Goal: Task Accomplishment & Management: Manage account settings

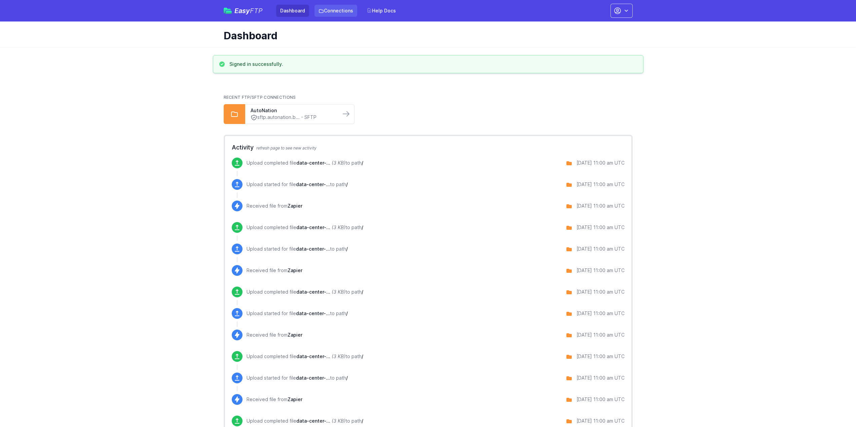
click at [333, 13] on link "Connections" at bounding box center [335, 11] width 43 height 12
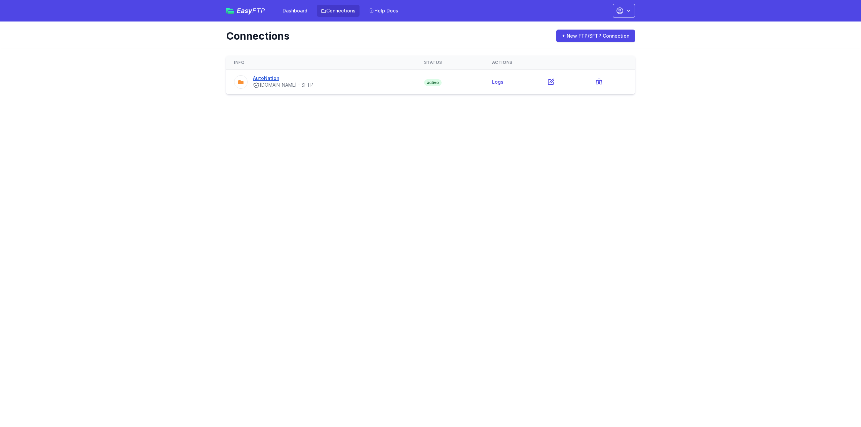
click at [268, 78] on link "AutoNation" at bounding box center [266, 78] width 26 height 6
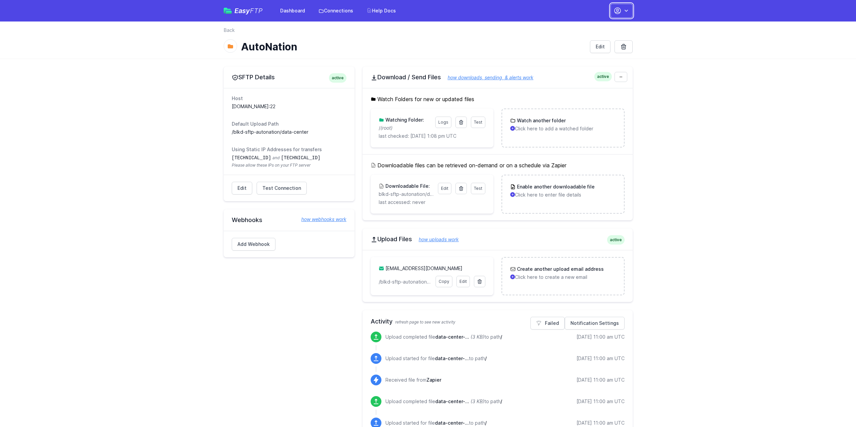
click at [625, 11] on icon "button" at bounding box center [626, 10] width 7 height 7
click at [596, 28] on link "Account Settings" at bounding box center [600, 28] width 65 height 12
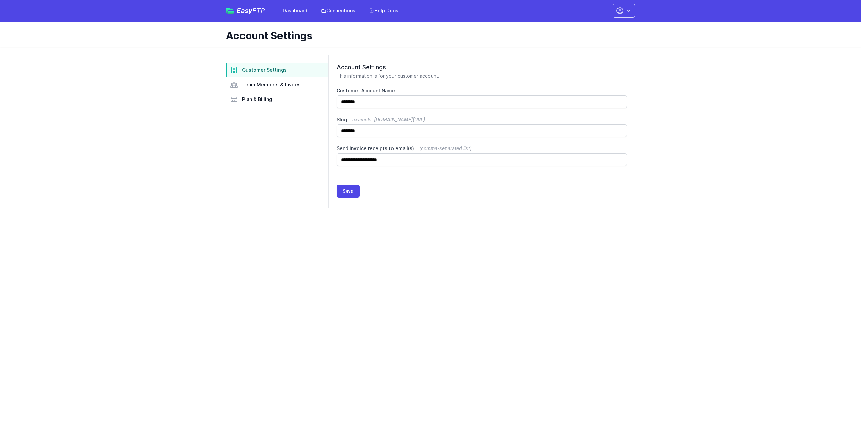
drag, startPoint x: 656, startPoint y: 54, endPoint x: 658, endPoint y: 49, distance: 5.3
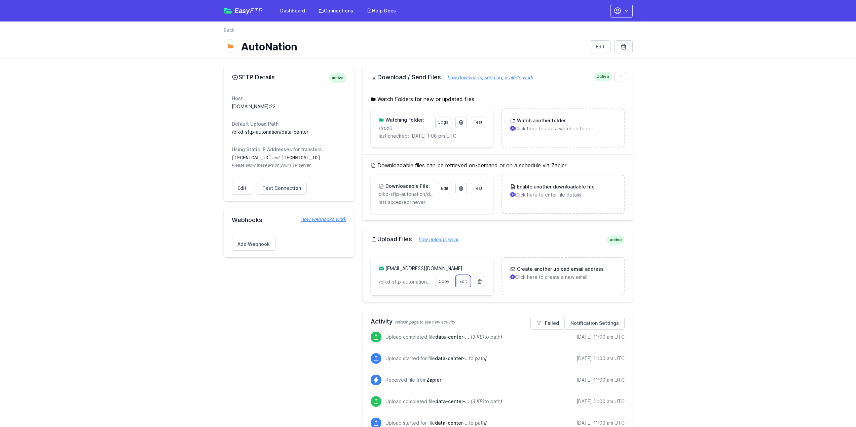
click at [466, 284] on link "Edit" at bounding box center [462, 281] width 13 height 11
click at [543, 197] on p "Click here to enter file details" at bounding box center [562, 195] width 105 height 7
click at [293, 12] on link "Dashboard" at bounding box center [292, 11] width 33 height 12
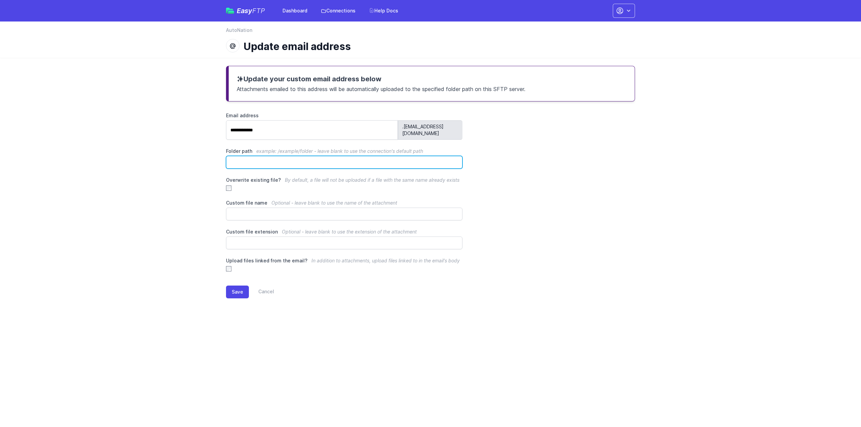
click at [295, 156] on input "Folder path example: /example/folder - leave blank to use the connection's defa…" at bounding box center [344, 162] width 236 height 13
click at [597, 147] on div "**********" at bounding box center [430, 192] width 409 height 160
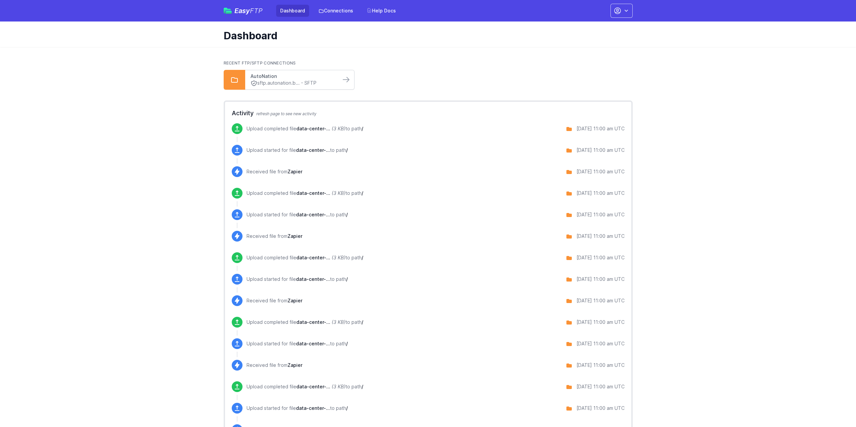
click at [281, 79] on link "AutoNation" at bounding box center [293, 76] width 85 height 7
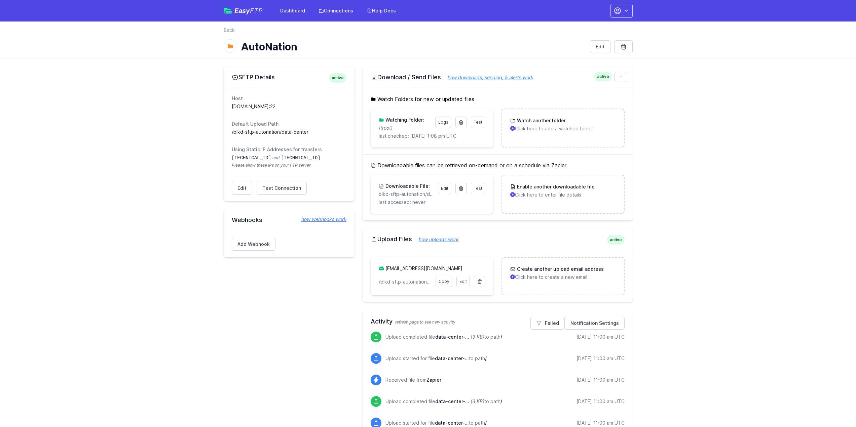
click at [315, 218] on link "how webhooks work" at bounding box center [321, 219] width 52 height 7
click at [623, 11] on icon "button" at bounding box center [626, 10] width 7 height 7
click at [607, 27] on link "Account Settings" at bounding box center [600, 28] width 65 height 12
drag, startPoint x: 130, startPoint y: 221, endPoint x: 134, endPoint y: 222, distance: 3.7
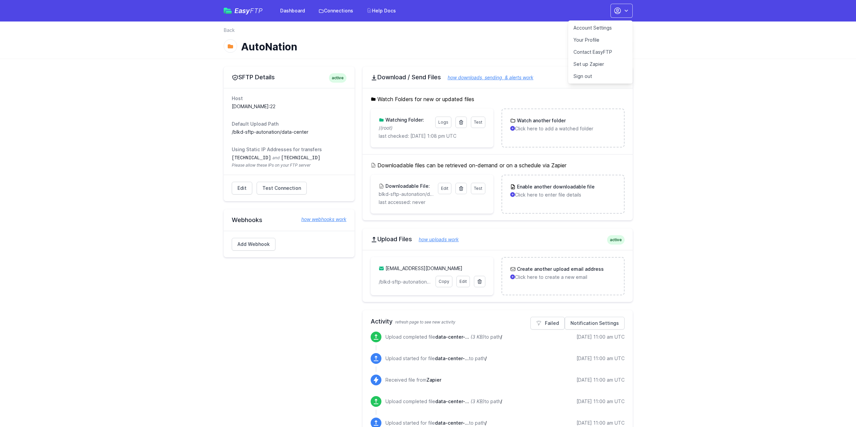
click at [706, 13] on nav "Easy FTP Dashboard Connections Help Docs Account Settings Your Profile Contact …" at bounding box center [428, 11] width 856 height 22
click at [712, 7] on nav "Easy FTP Dashboard Connections Help Docs Account Settings Your Profile Contact …" at bounding box center [428, 11] width 856 height 22
click at [597, 65] on link "Set up Zapier" at bounding box center [600, 64] width 65 height 12
click at [493, 44] on h1 "AutoNation" at bounding box center [412, 47] width 343 height 12
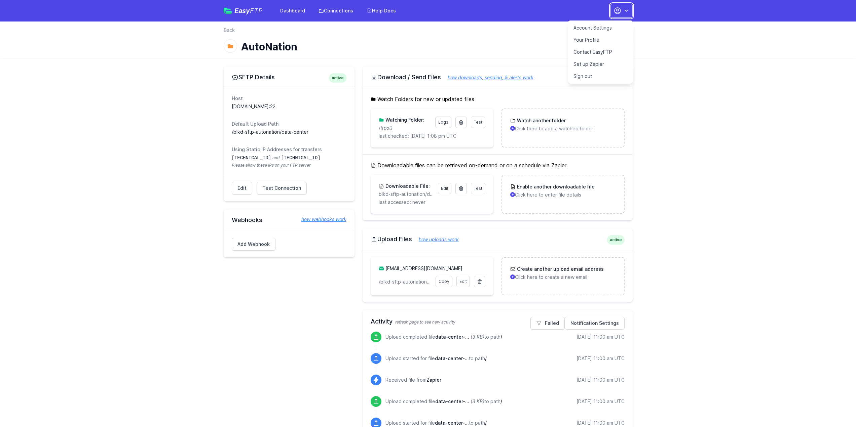
click at [624, 10] on icon "button" at bounding box center [626, 10] width 7 height 7
click at [324, 221] on link "how webhooks work" at bounding box center [321, 219] width 52 height 7
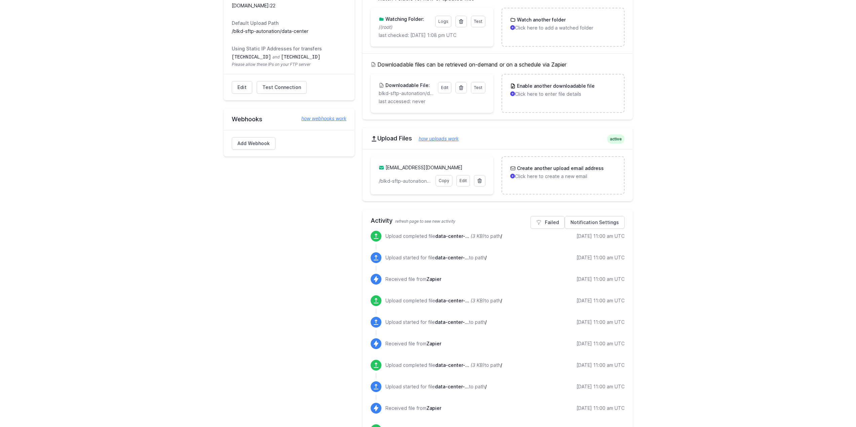
scroll to position [135, 0]
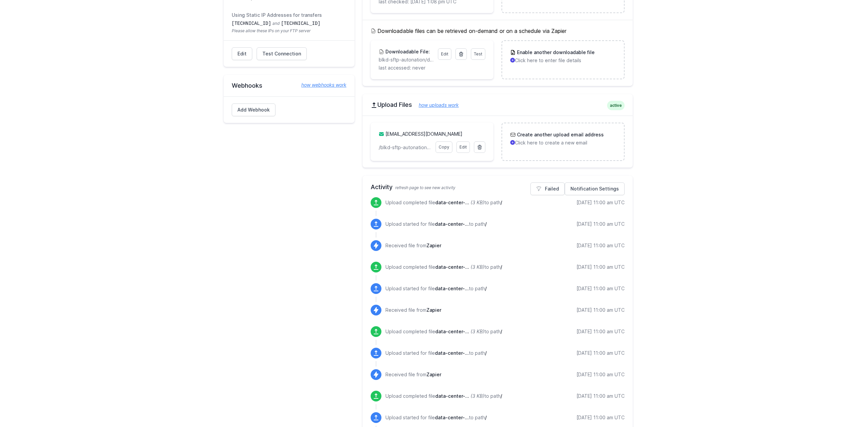
click at [754, 55] on main "SFTP Details active Host sftp.autonation.beeliked.com:22 Default Upload Path /b…" at bounding box center [428, 398] width 856 height 949
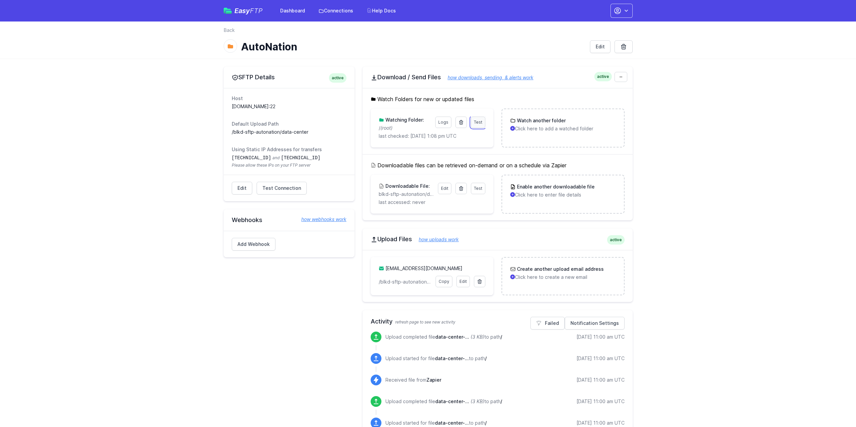
click at [480, 123] on span "Test" at bounding box center [478, 122] width 8 height 5
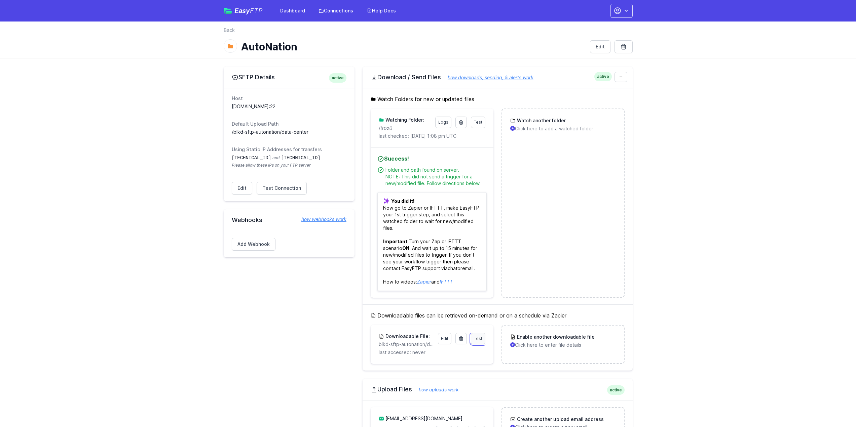
click at [480, 337] on span "Test" at bounding box center [478, 338] width 8 height 5
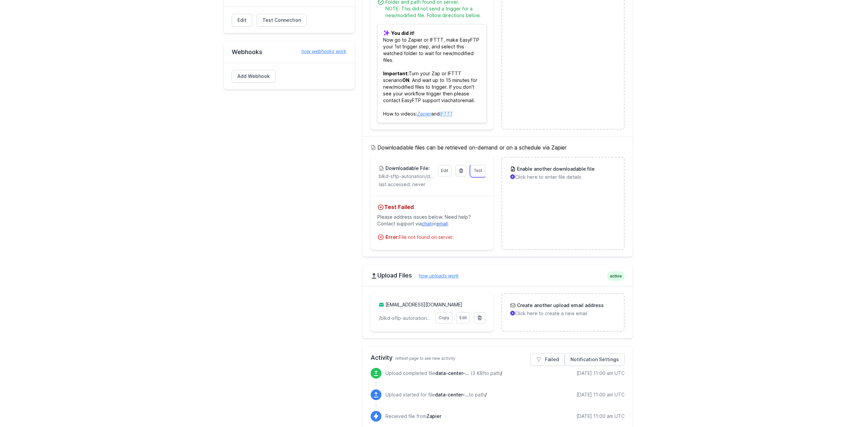
scroll to position [202, 0]
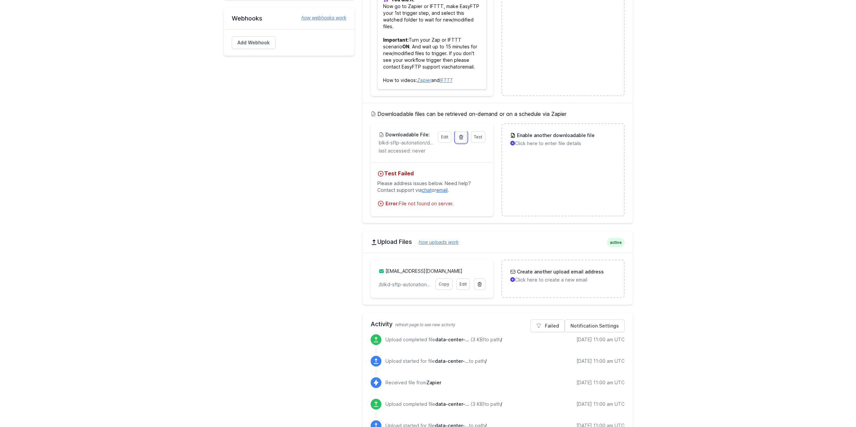
click at [460, 139] on icon at bounding box center [461, 137] width 4 height 4
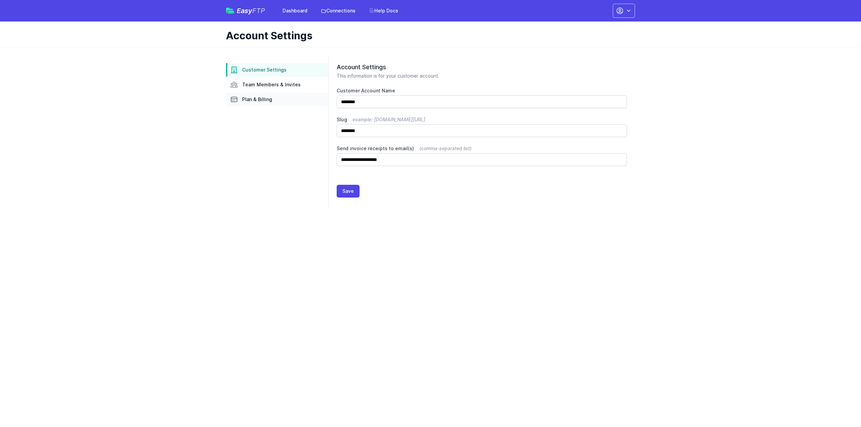
click at [242, 98] on span "Plan & Billing" at bounding box center [257, 99] width 30 height 7
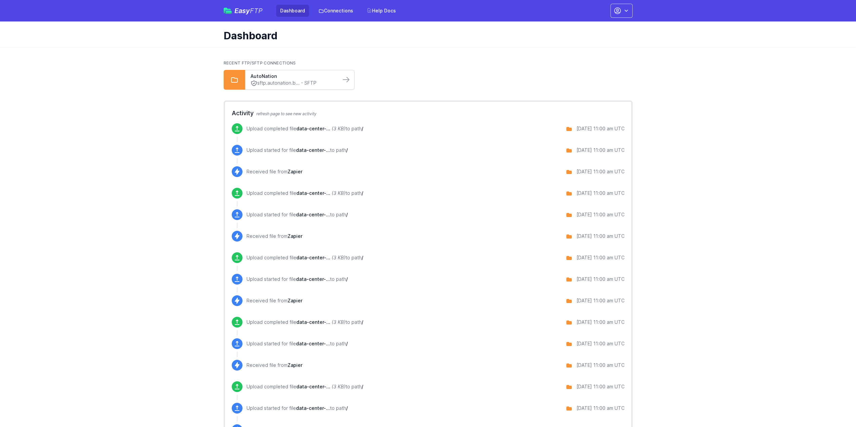
click at [318, 81] on link "sftp.autonation.b... - SFTP" at bounding box center [293, 83] width 85 height 7
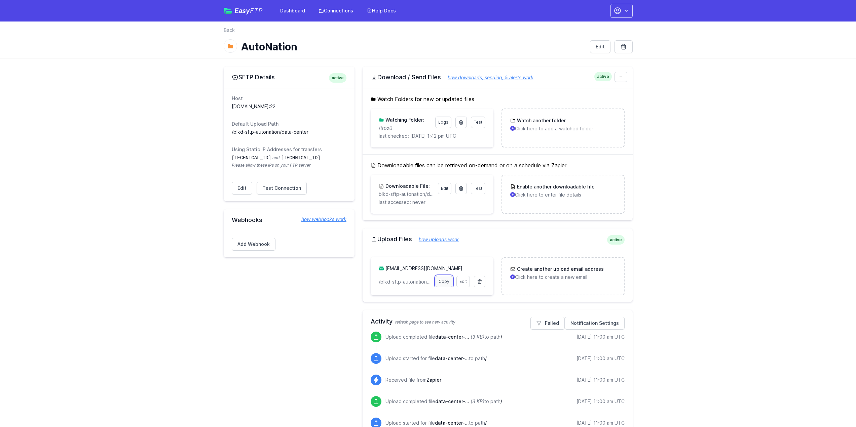
click at [445, 286] on link "Copy" at bounding box center [444, 281] width 17 height 11
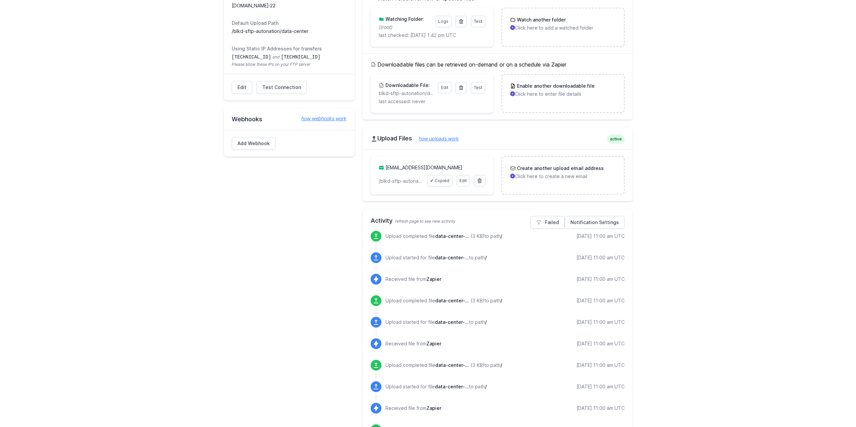
scroll to position [67, 0]
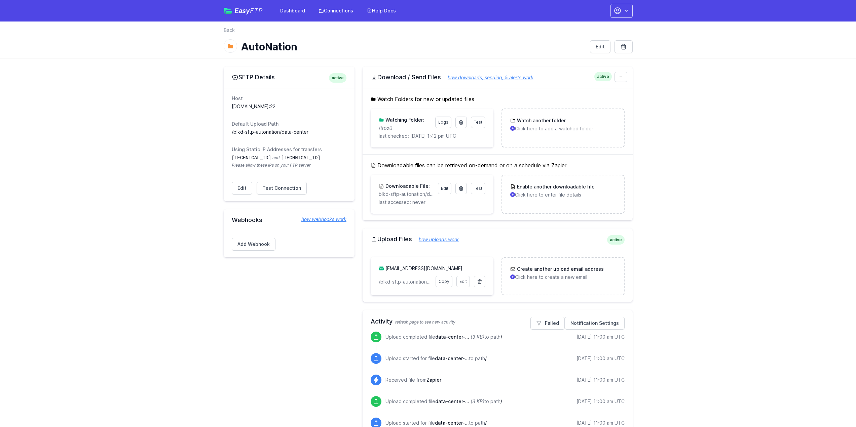
scroll to position [67, 0]
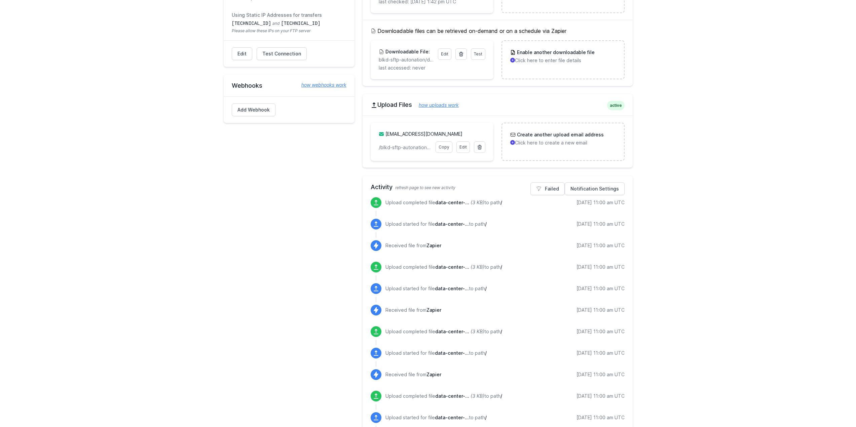
scroll to position [67, 0]
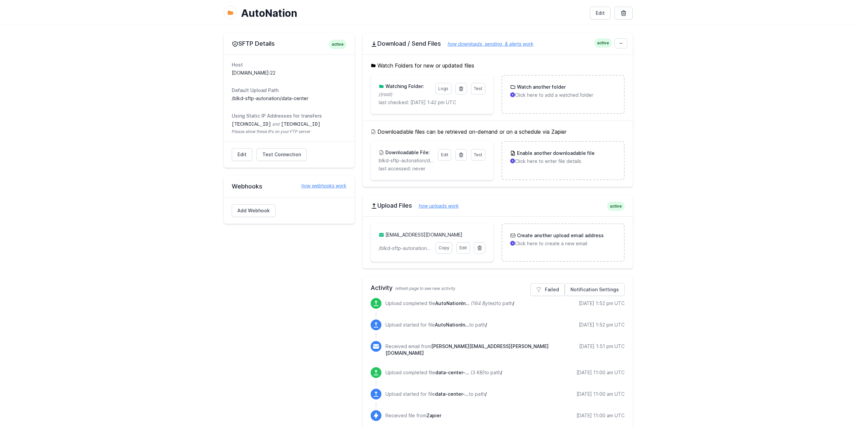
scroll to position [67, 0]
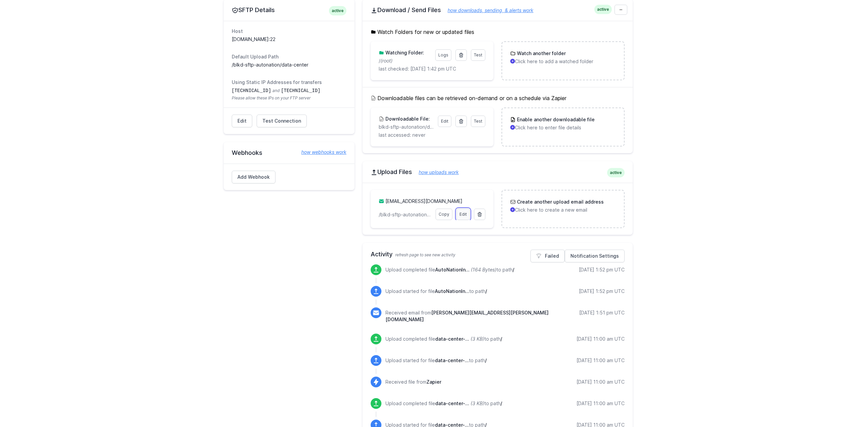
click at [459, 215] on link "Edit" at bounding box center [462, 214] width 13 height 11
click at [460, 214] on link "Edit" at bounding box center [462, 214] width 13 height 11
drag, startPoint x: 379, startPoint y: 215, endPoint x: 434, endPoint y: 213, distance: 55.2
click at [434, 213] on div "anpn.beeliked.wacrey@upload.easyftp.io Edit Copy /blkd-sftp-autonation/data-cen…" at bounding box center [432, 209] width 107 height 22
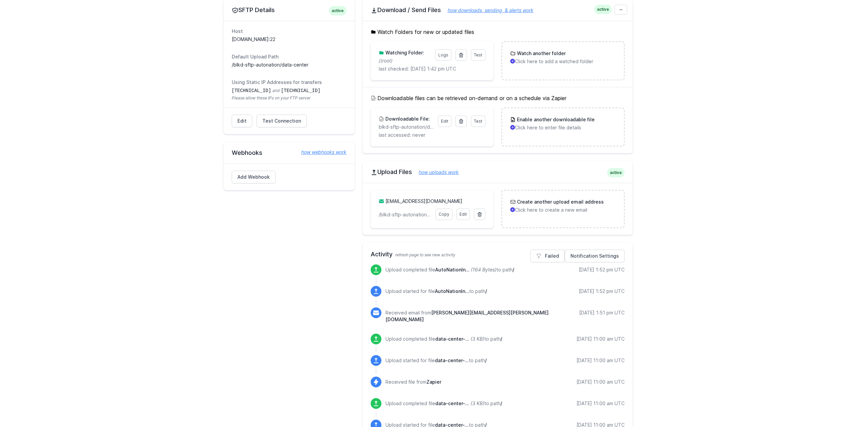
scroll to position [34, 0]
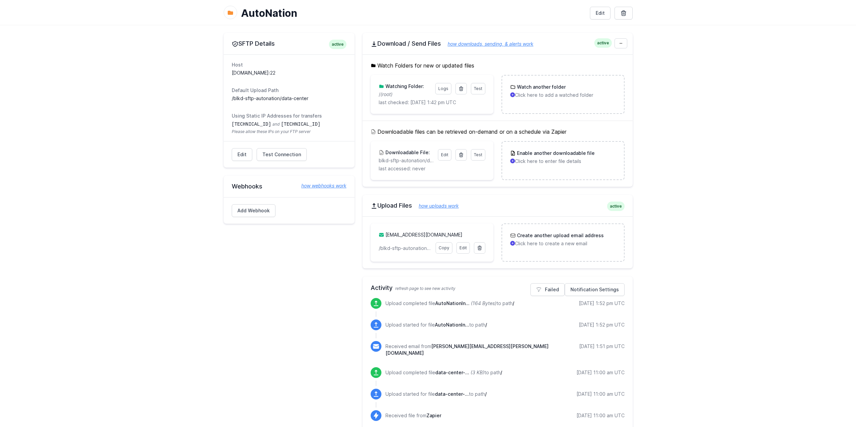
click at [465, 251] on link "Edit" at bounding box center [462, 247] width 13 height 11
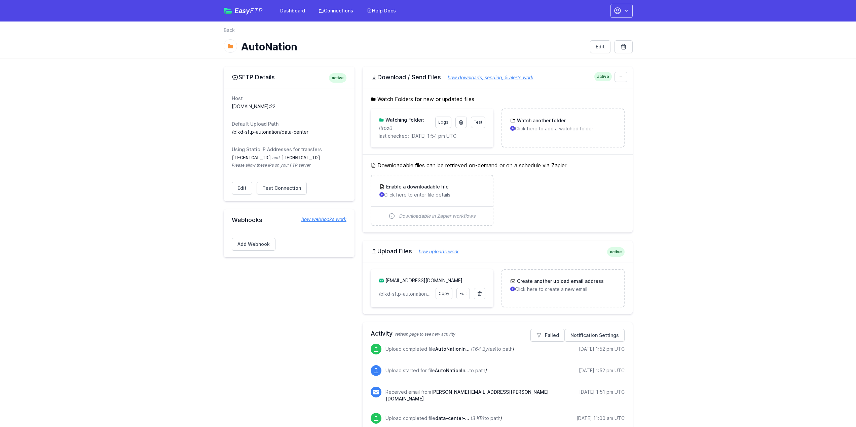
scroll to position [34, 0]
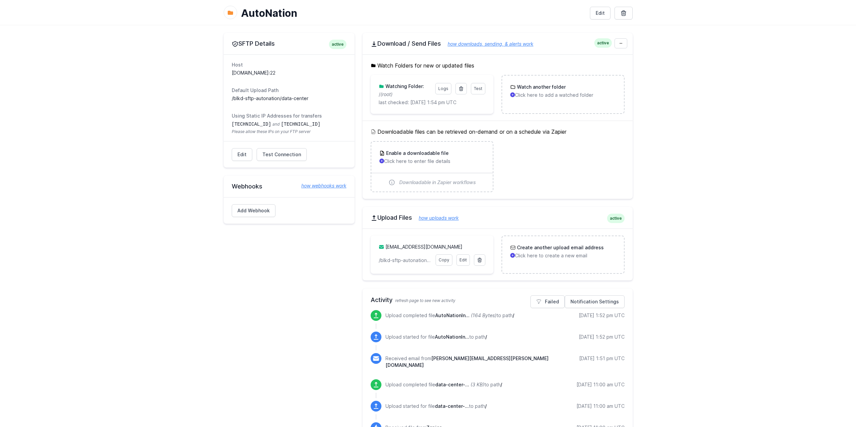
click at [466, 261] on link "Edit" at bounding box center [462, 260] width 13 height 11
drag, startPoint x: 403, startPoint y: 261, endPoint x: 431, endPoint y: 262, distance: 29.0
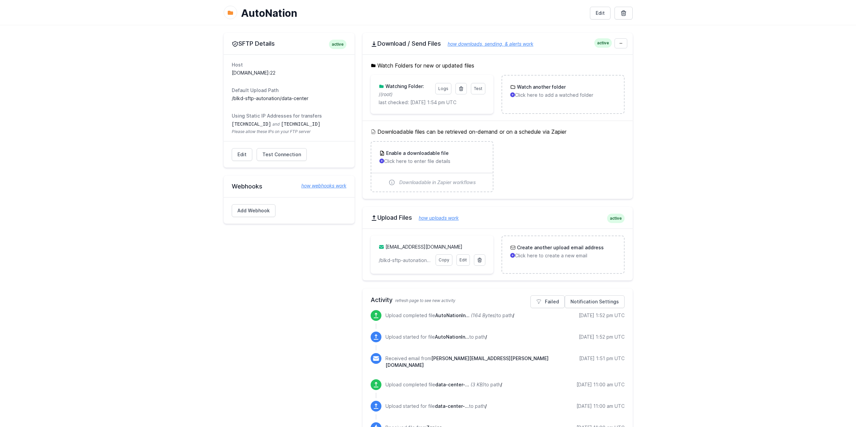
click at [431, 262] on p "/blkd-sftp-autonation/data-center" at bounding box center [405, 260] width 53 height 7
click at [461, 265] on link "Edit" at bounding box center [462, 260] width 13 height 11
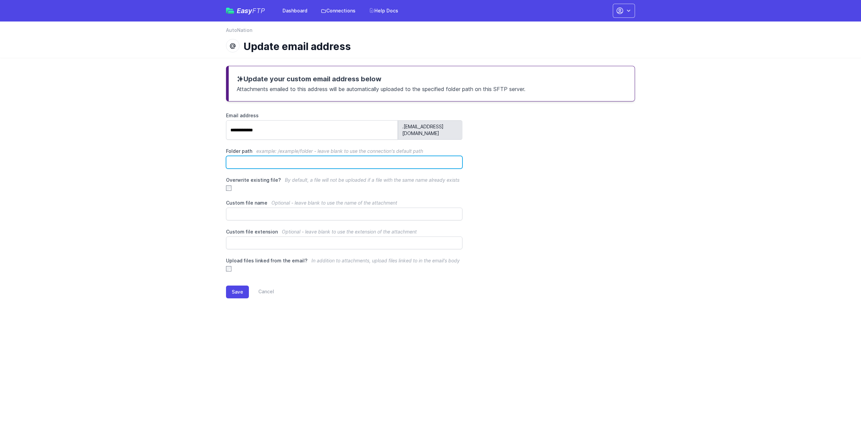
click at [243, 156] on input "Folder path example: /example/folder - leave blank to use the connection's defa…" at bounding box center [344, 162] width 236 height 13
paste input "**********"
type input "**********"
click at [233, 286] on button "Save" at bounding box center [237, 292] width 23 height 13
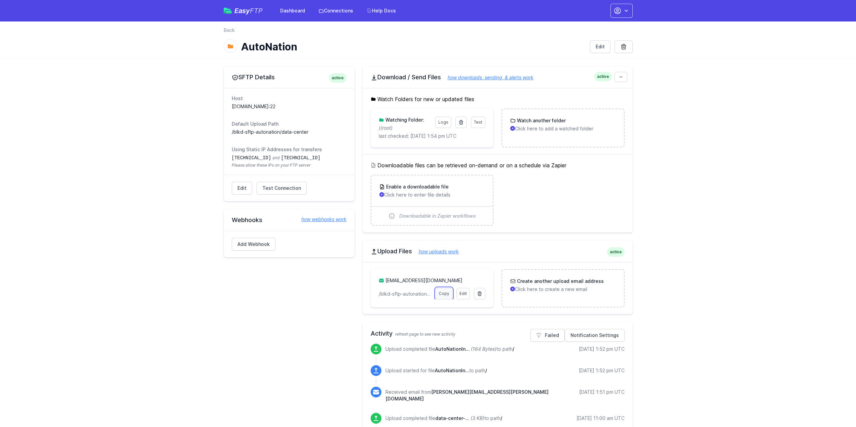
click at [446, 296] on link "Copy" at bounding box center [444, 293] width 17 height 11
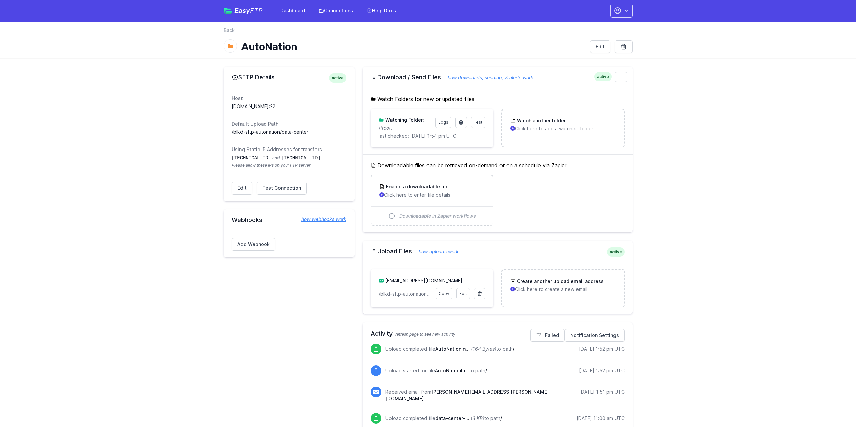
scroll to position [101, 0]
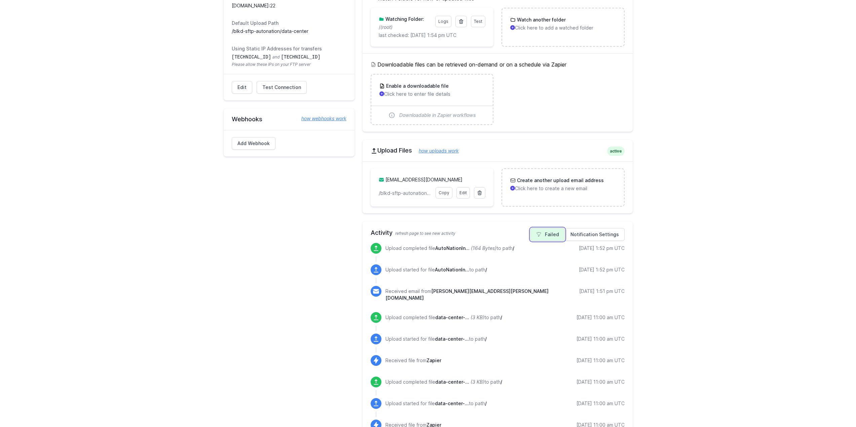
click at [551, 234] on link "Failed" at bounding box center [547, 234] width 34 height 13
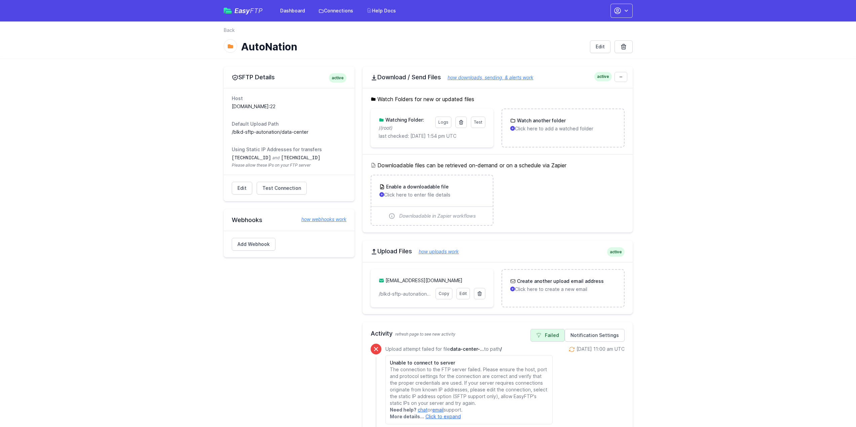
scroll to position [135, 0]
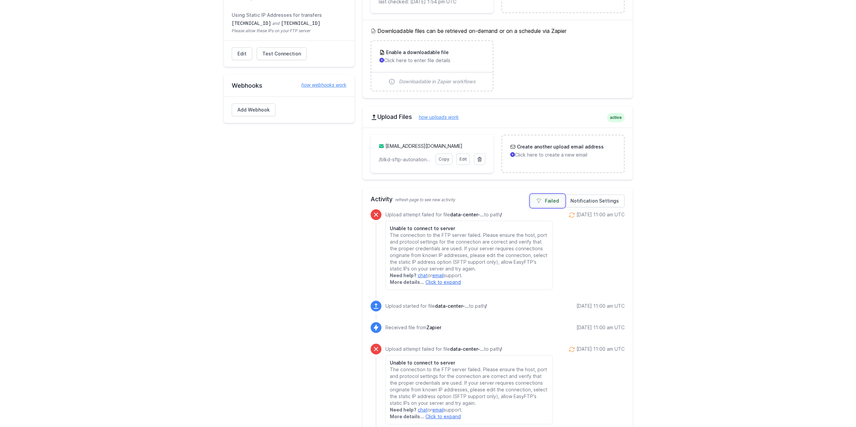
click at [541, 200] on icon at bounding box center [538, 200] width 5 height 5
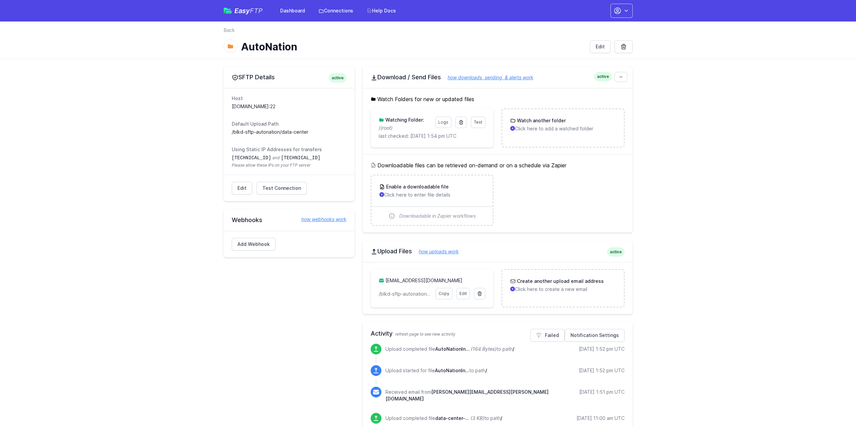
scroll to position [135, 0]
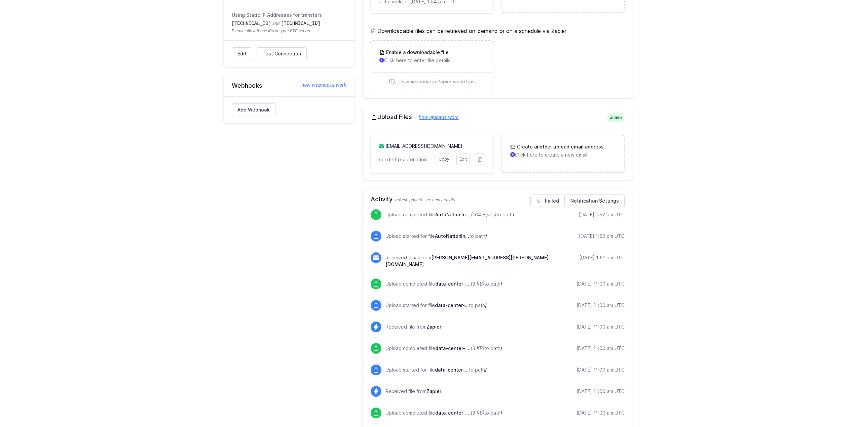
click at [317, 250] on div "SFTP Details active Host [DOMAIN_NAME]:22 Default Upload Path /blkd-sftp-autona…" at bounding box center [289, 407] width 131 height 950
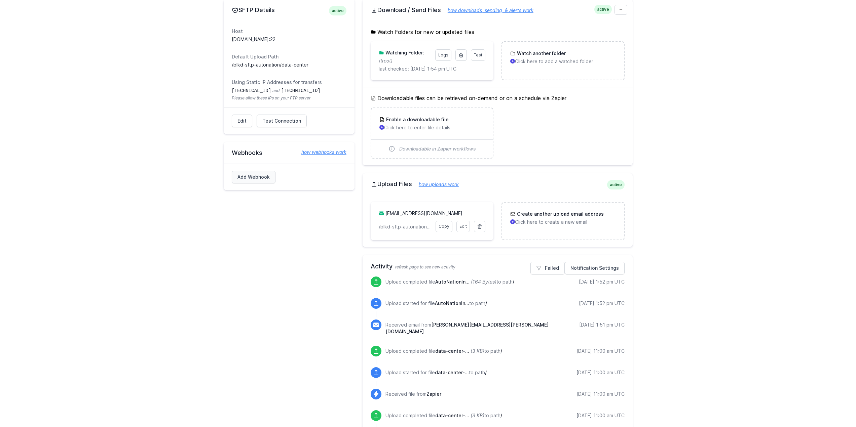
scroll to position [135, 0]
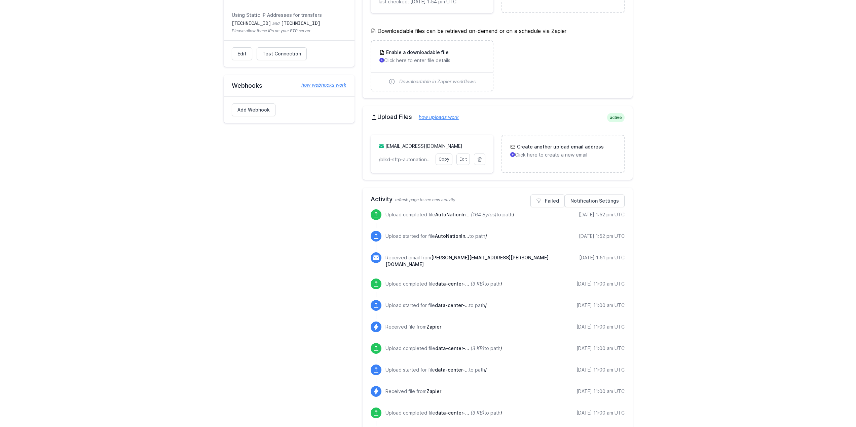
click at [258, 213] on div "SFTP Details active Host sftp.autonation.beeliked.com:22 Default Upload Path /b…" at bounding box center [289, 407] width 131 height 950
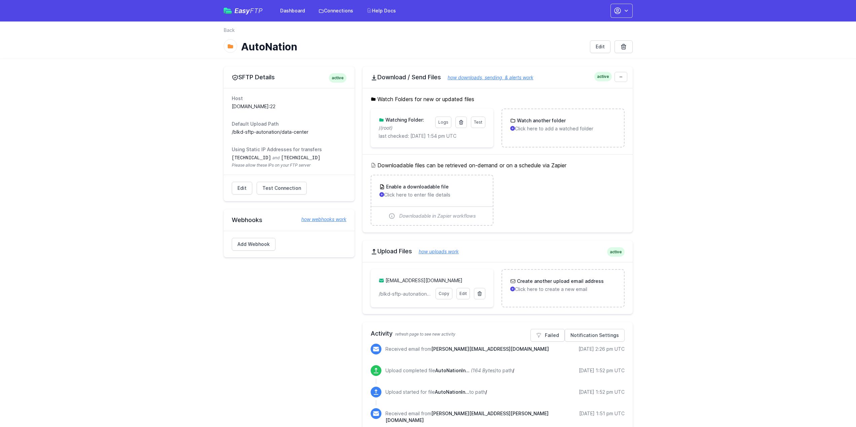
scroll to position [34, 0]
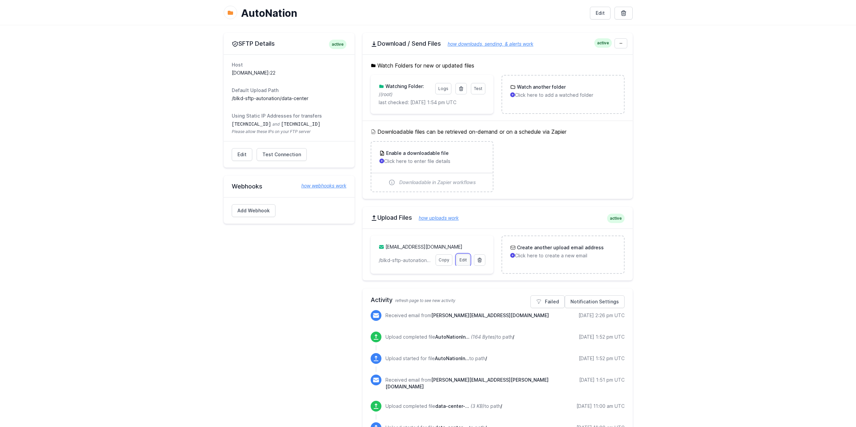
click at [461, 262] on link "Edit" at bounding box center [462, 260] width 13 height 11
click at [462, 262] on link "Edit" at bounding box center [462, 260] width 13 height 11
click at [529, 96] on p "Click here to add a watched folder" at bounding box center [562, 95] width 105 height 7
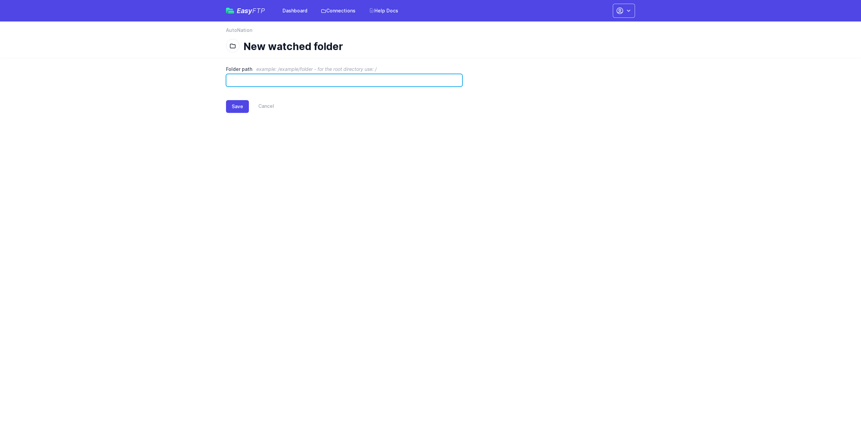
click at [351, 82] on input "Folder path example: /example/folder - for the root directory use: /" at bounding box center [344, 80] width 236 height 13
paste input "**********"
type input "**********"
click at [239, 110] on button "Save" at bounding box center [237, 106] width 23 height 13
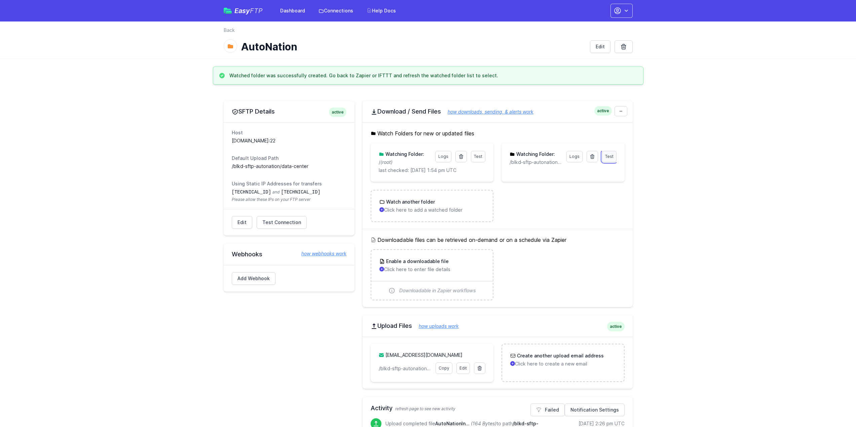
click at [613, 160] on link "Test" at bounding box center [609, 156] width 14 height 11
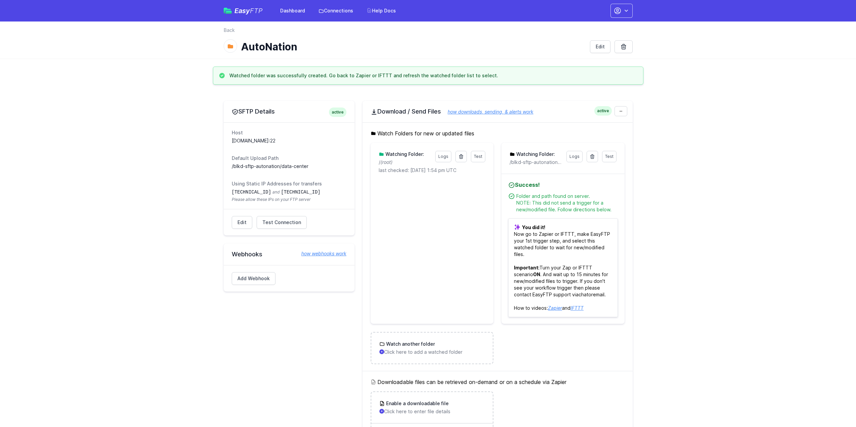
scroll to position [67, 0]
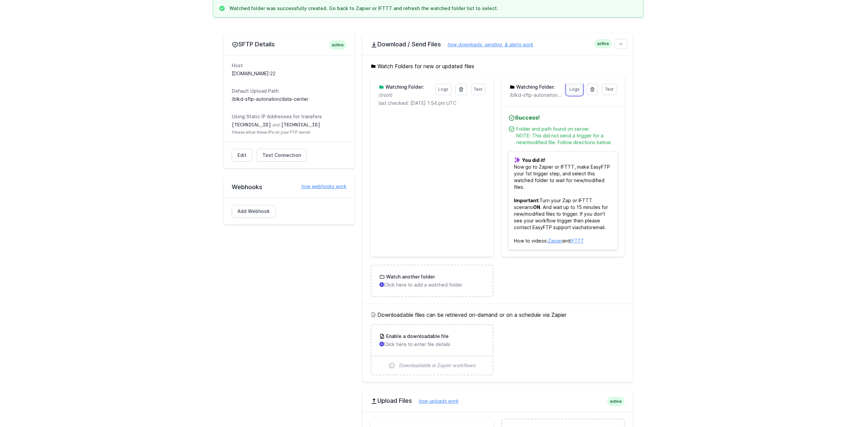
click at [581, 90] on link "Logs" at bounding box center [574, 89] width 16 height 11
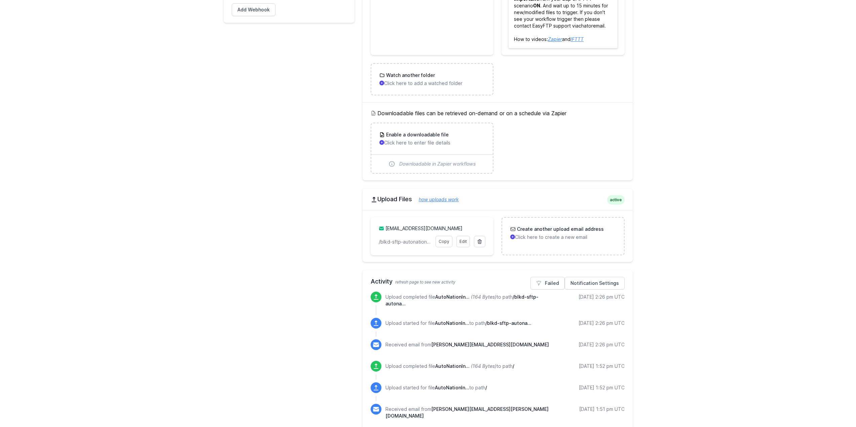
scroll to position [101, 0]
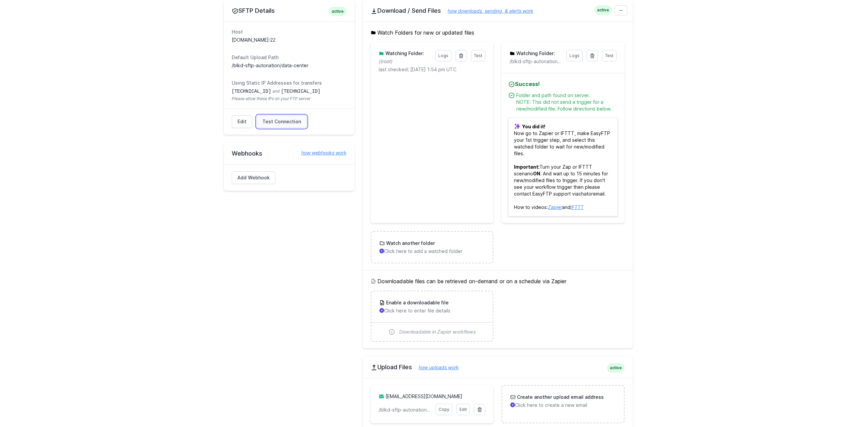
click at [281, 122] on span "Test Connection" at bounding box center [281, 121] width 39 height 7
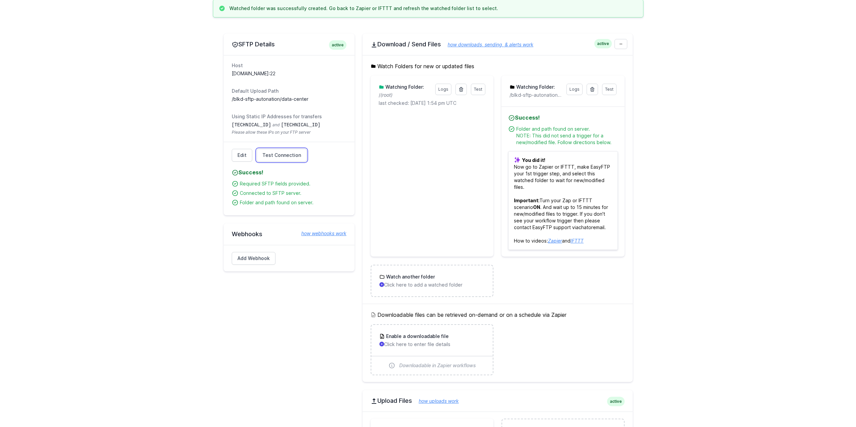
scroll to position [34, 0]
